Goal: Navigation & Orientation: Go to known website

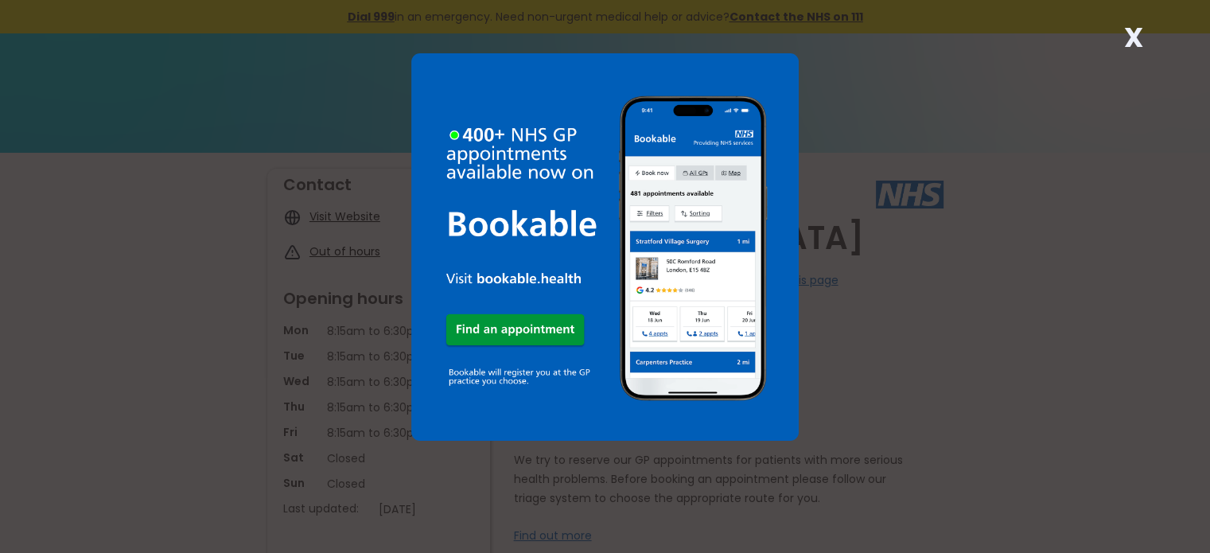
click at [554, 325] on img at bounding box center [604, 246] width 387 height 387
click at [1023, 161] on div "X" at bounding box center [605, 276] width 1210 height 553
click at [1134, 37] on strong "X" at bounding box center [1133, 37] width 19 height 38
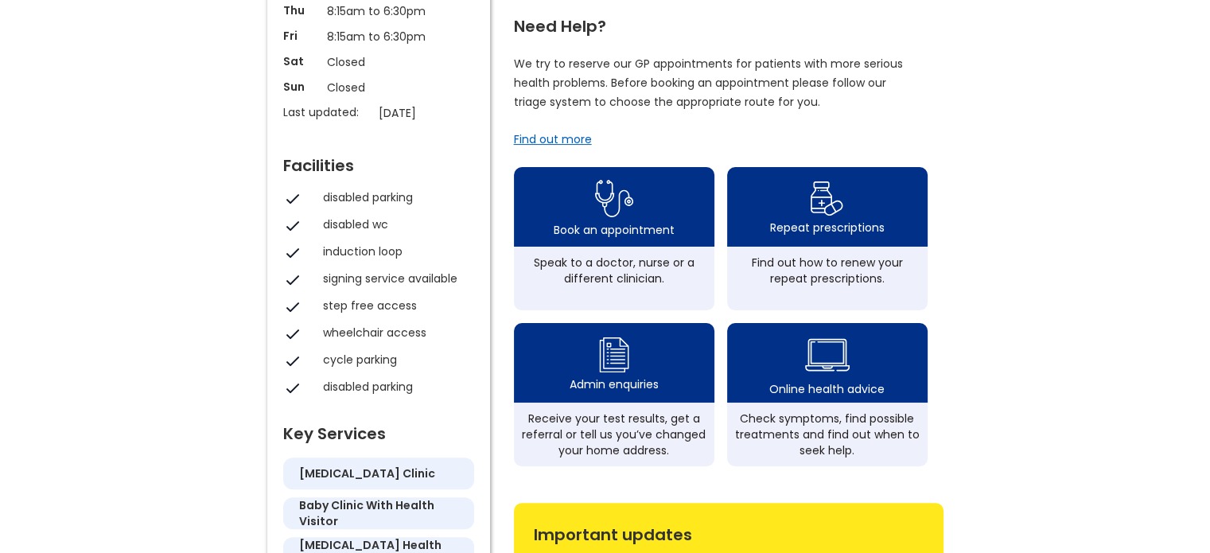
scroll to position [398, 0]
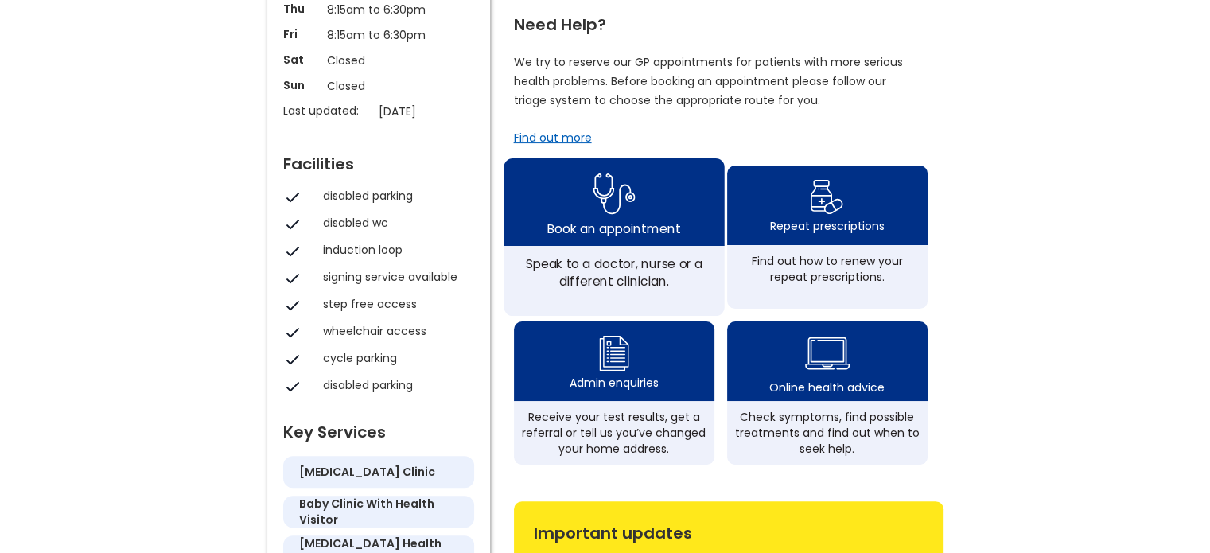
click at [632, 219] on img at bounding box center [614, 193] width 42 height 52
